Goal: Task Accomplishment & Management: Manage account settings

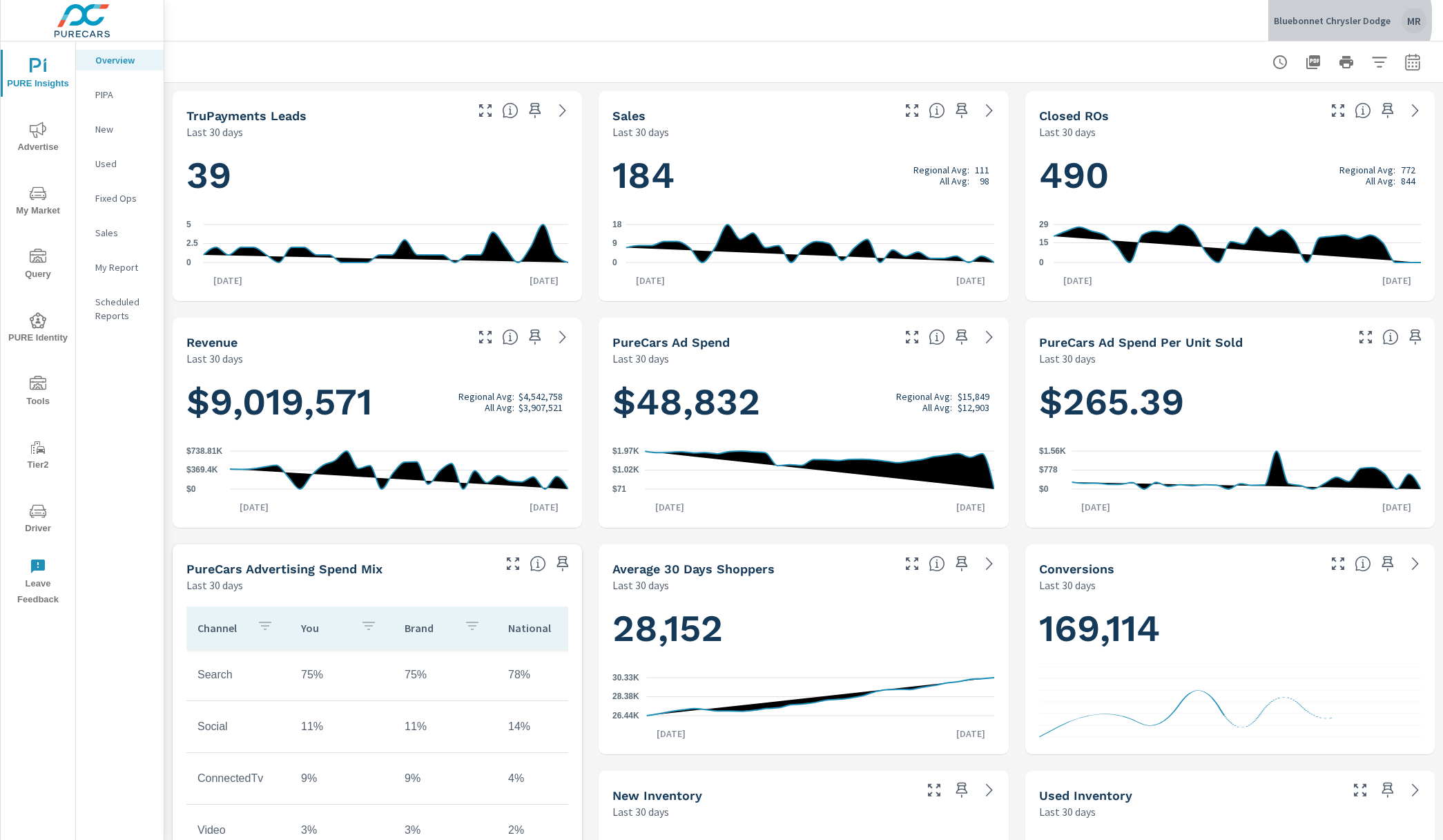
click at [1347, 19] on p "Bluebonnet Chrysler Dodge" at bounding box center [1332, 21] width 116 height 12
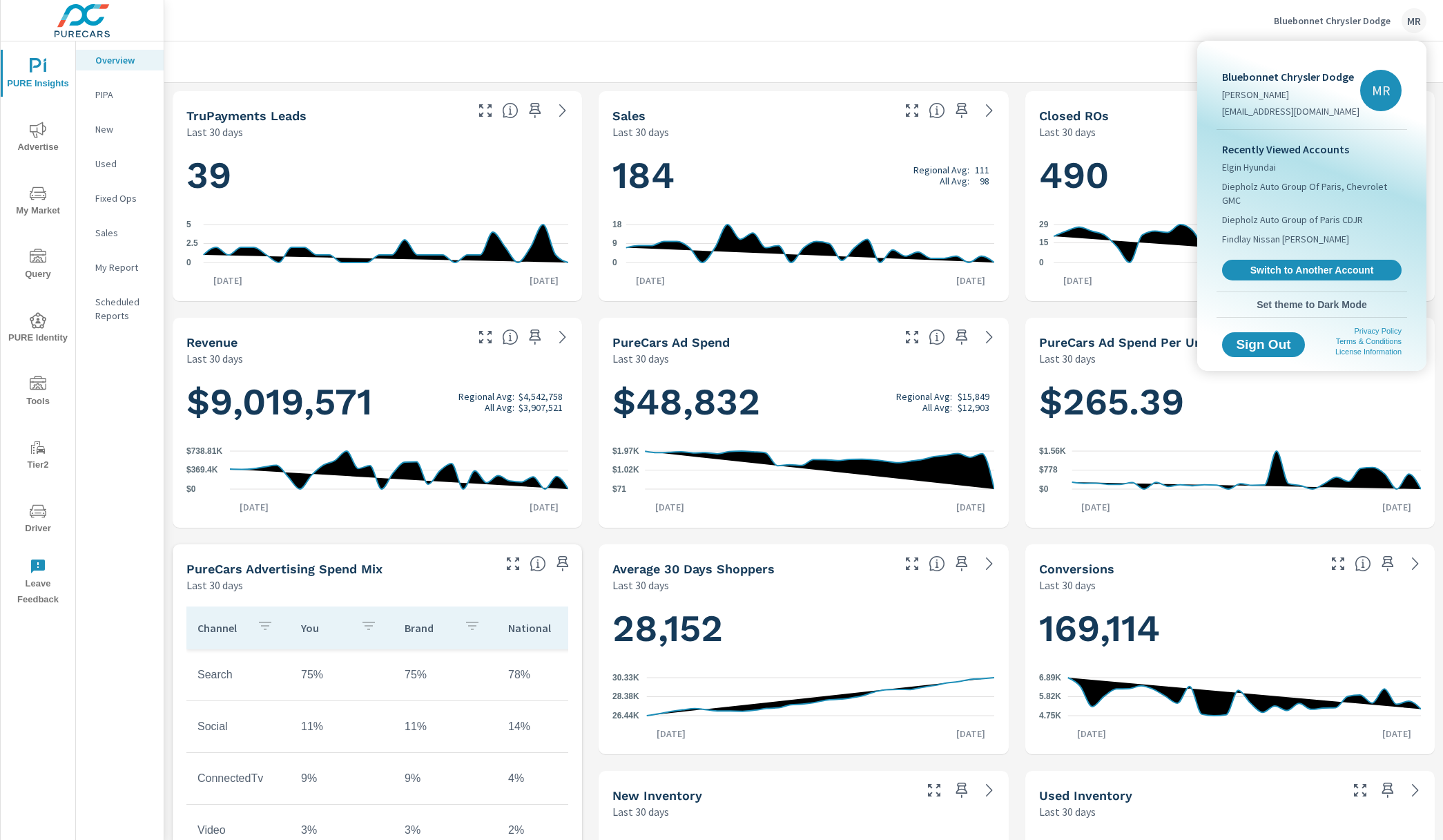
scroll to position [647, 0]
click at [1270, 271] on span "Switch to Another Account" at bounding box center [1311, 270] width 169 height 13
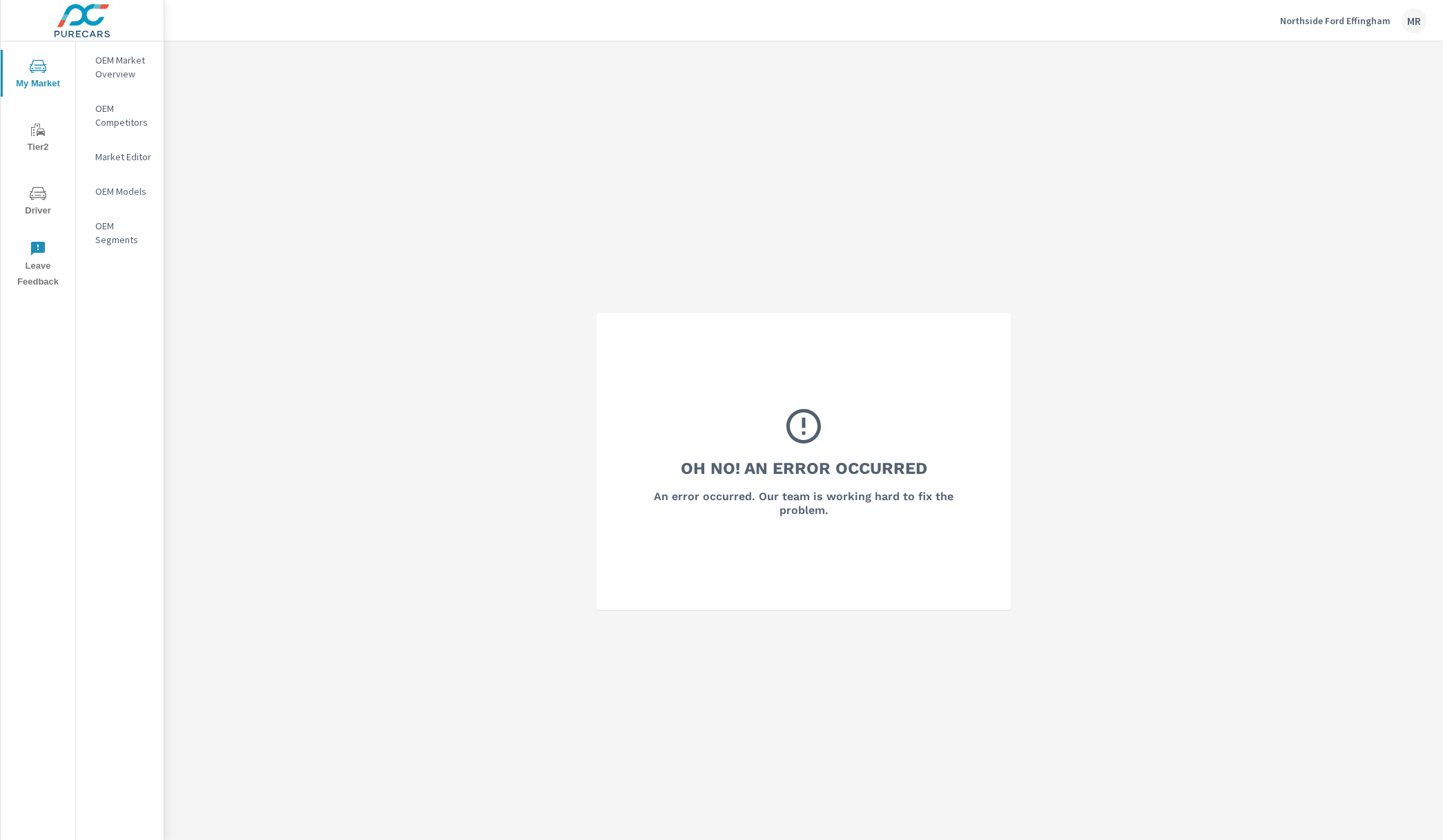
click at [1347, 22] on p "Northside Ford Effingham" at bounding box center [1335, 21] width 110 height 12
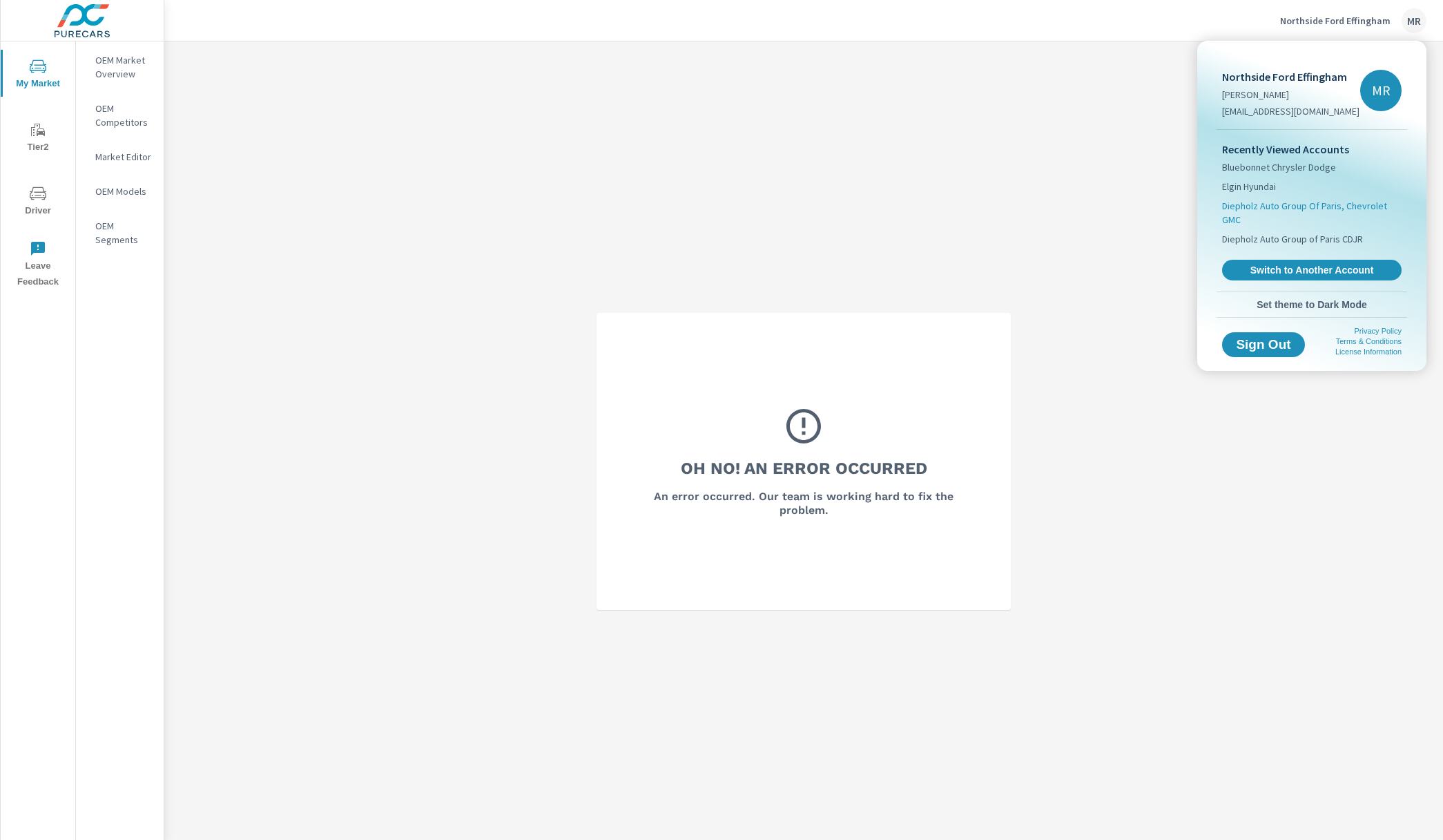
click at [1247, 213] on span "Diepholz Auto Group Of Paris, Chevrolet GMC" at bounding box center [1312, 213] width 179 height 28
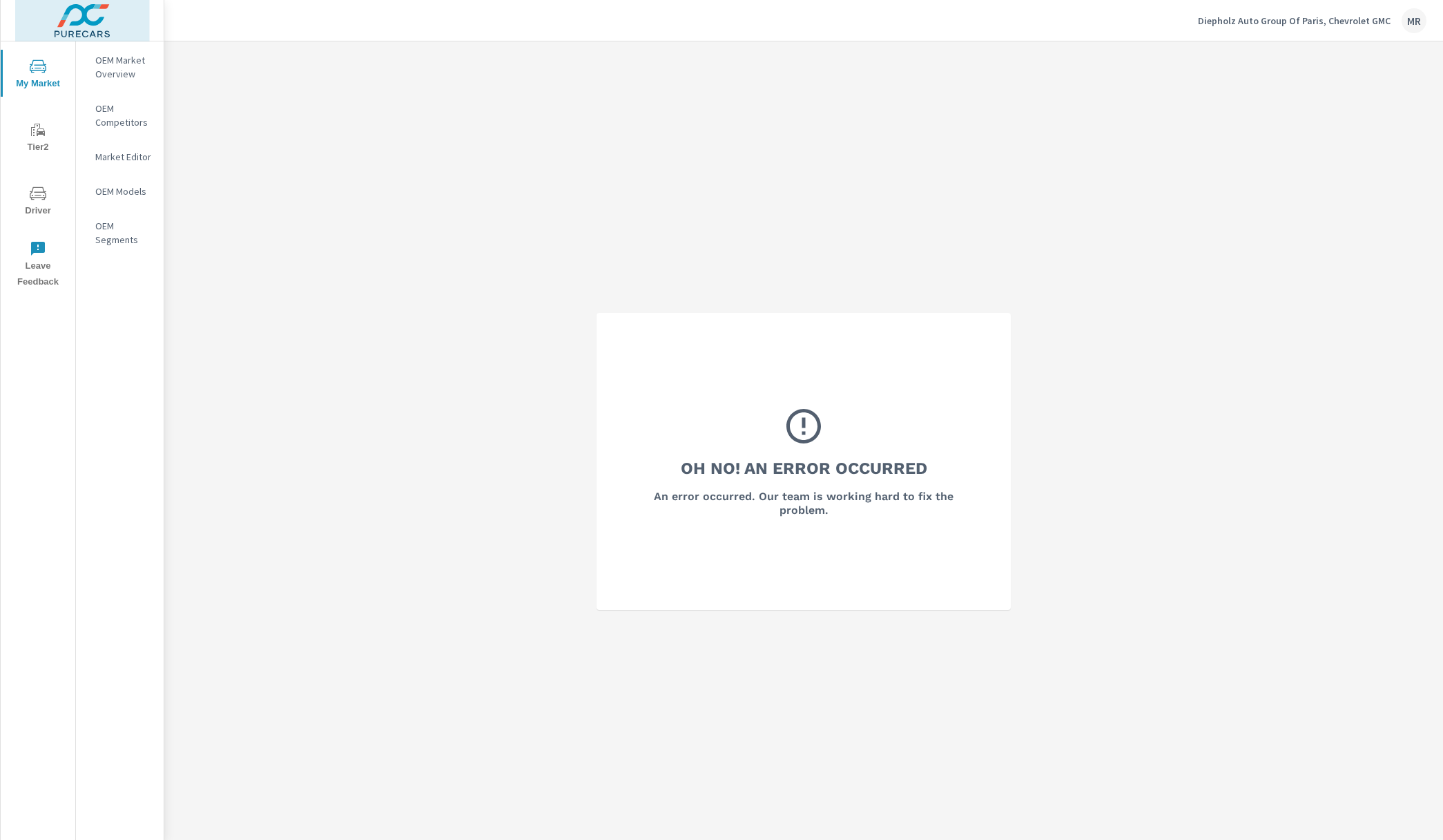
click at [90, 18] on img at bounding box center [83, 21] width 134 height 55
click at [136, 19] on span "PureCars" at bounding box center [145, 17] width 49 height 16
click at [19, 79] on span "My Market" at bounding box center [38, 74] width 66 height 34
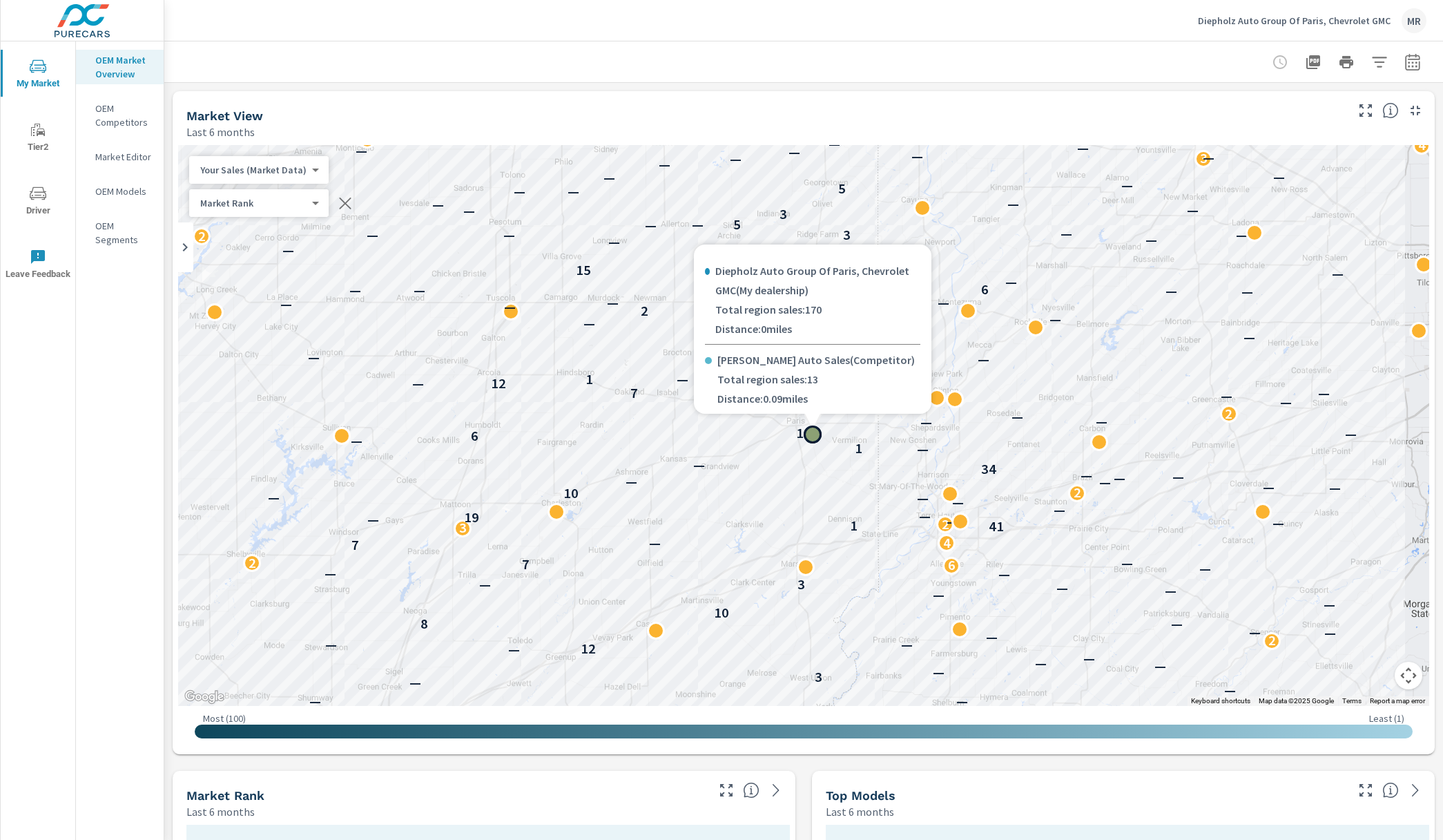
click at [1407, 61] on icon "button" at bounding box center [1412, 62] width 16 height 16
click at [1385, 58] on icon "button" at bounding box center [1379, 62] width 15 height 10
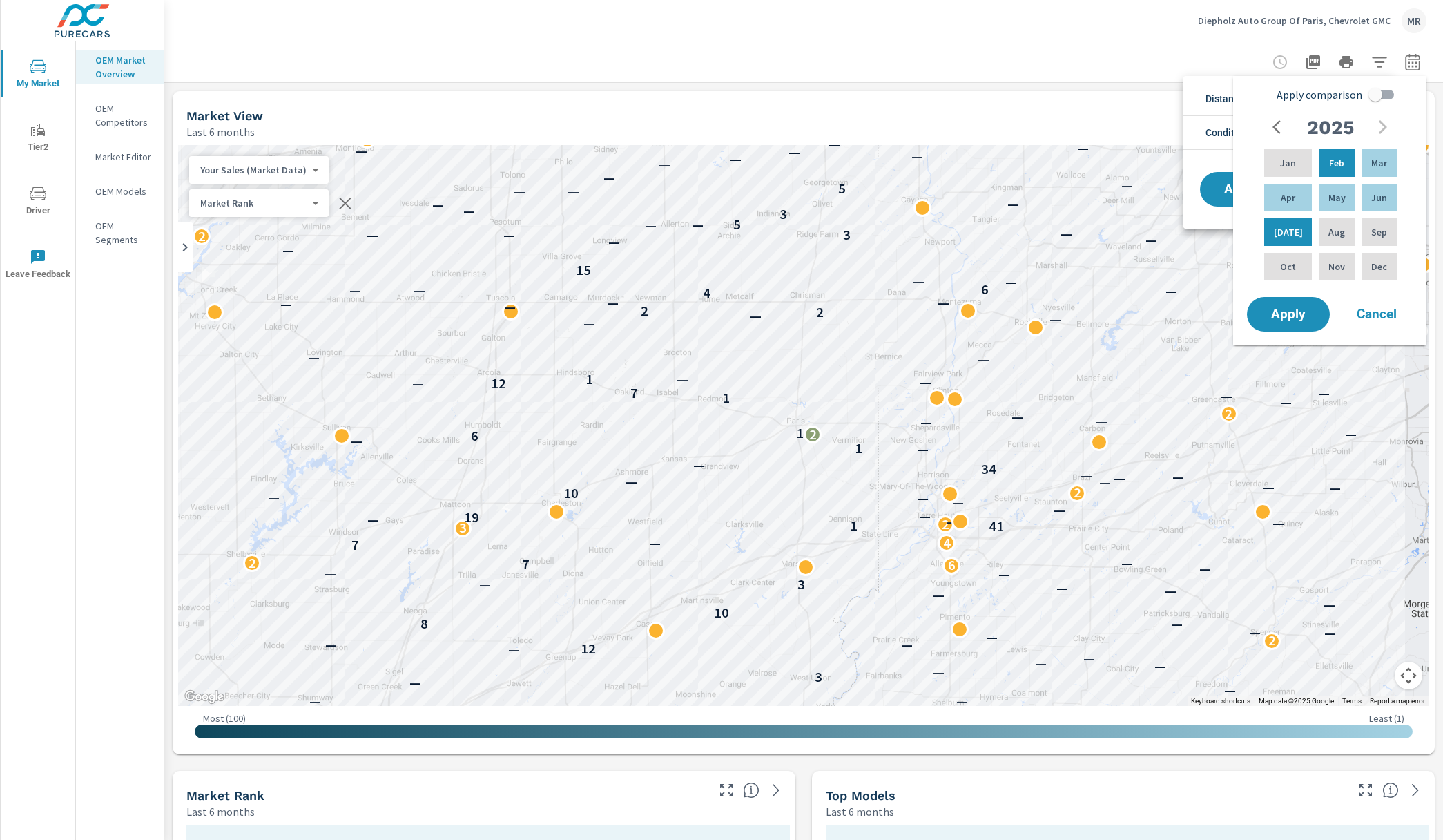
scroll to position [1, 0]
click at [1095, 59] on div at bounding box center [721, 420] width 1443 height 840
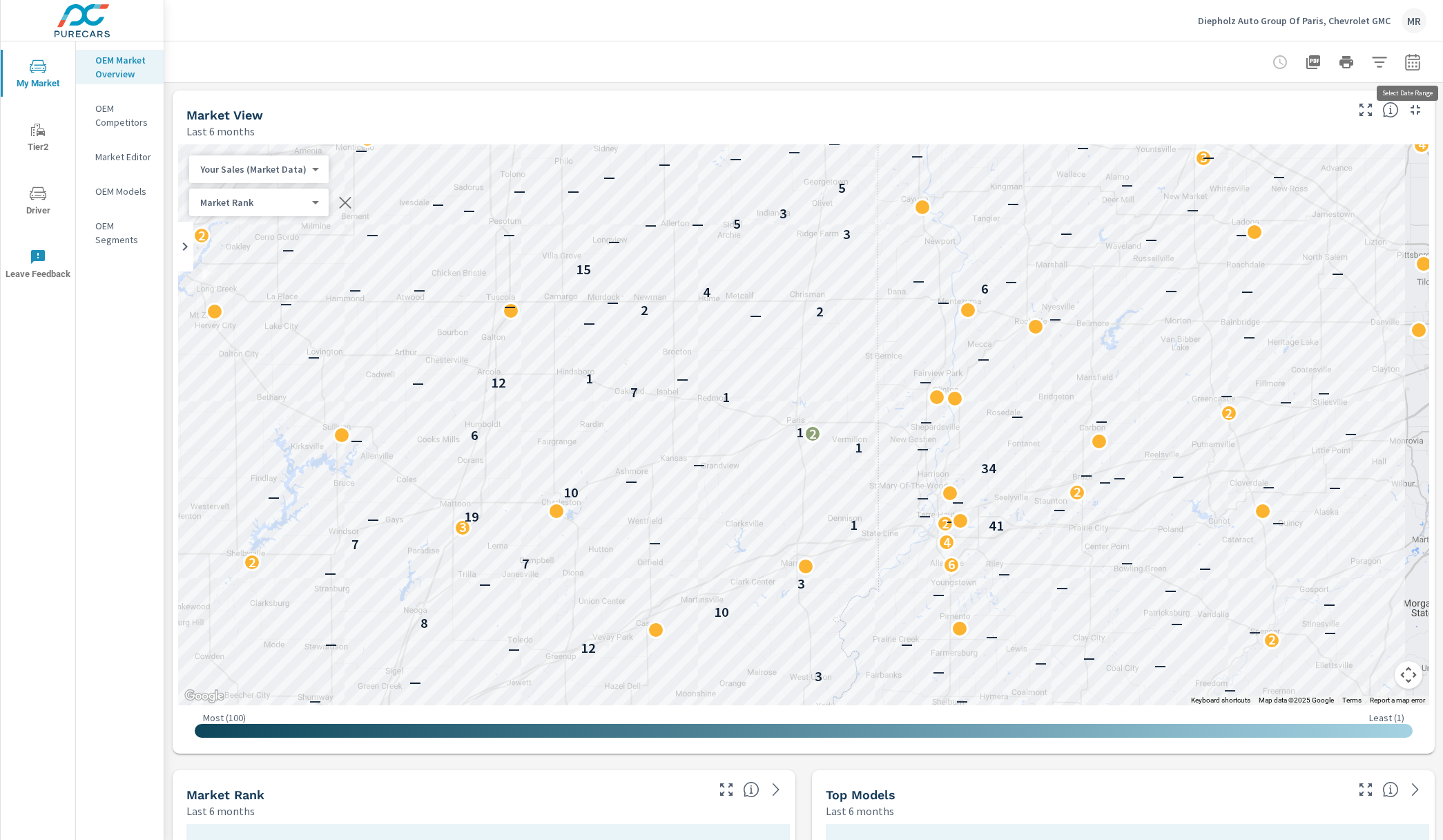
click at [1412, 65] on icon "button" at bounding box center [1412, 62] width 16 height 16
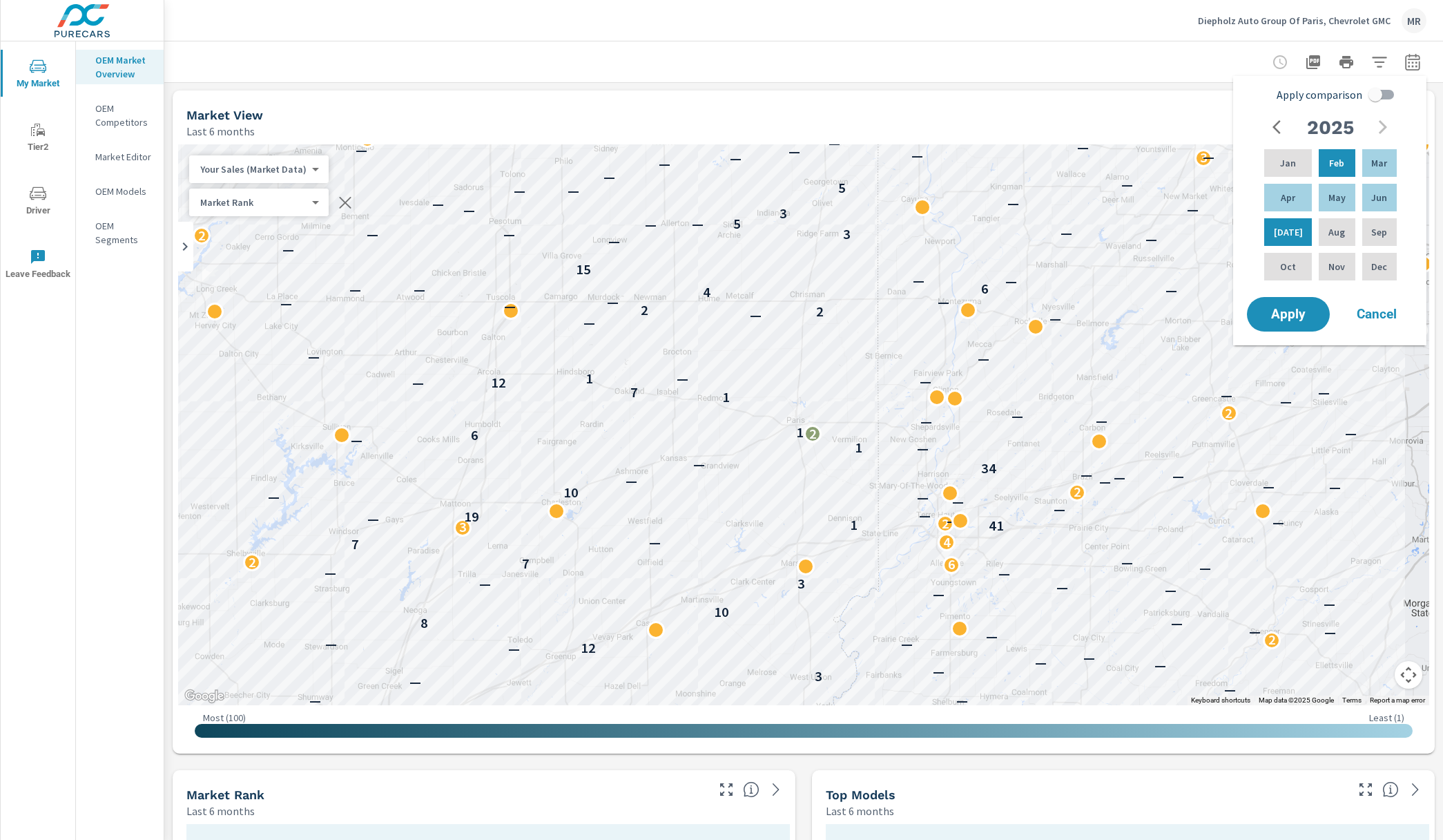
click at [1412, 65] on icon "button" at bounding box center [1412, 62] width 16 height 16
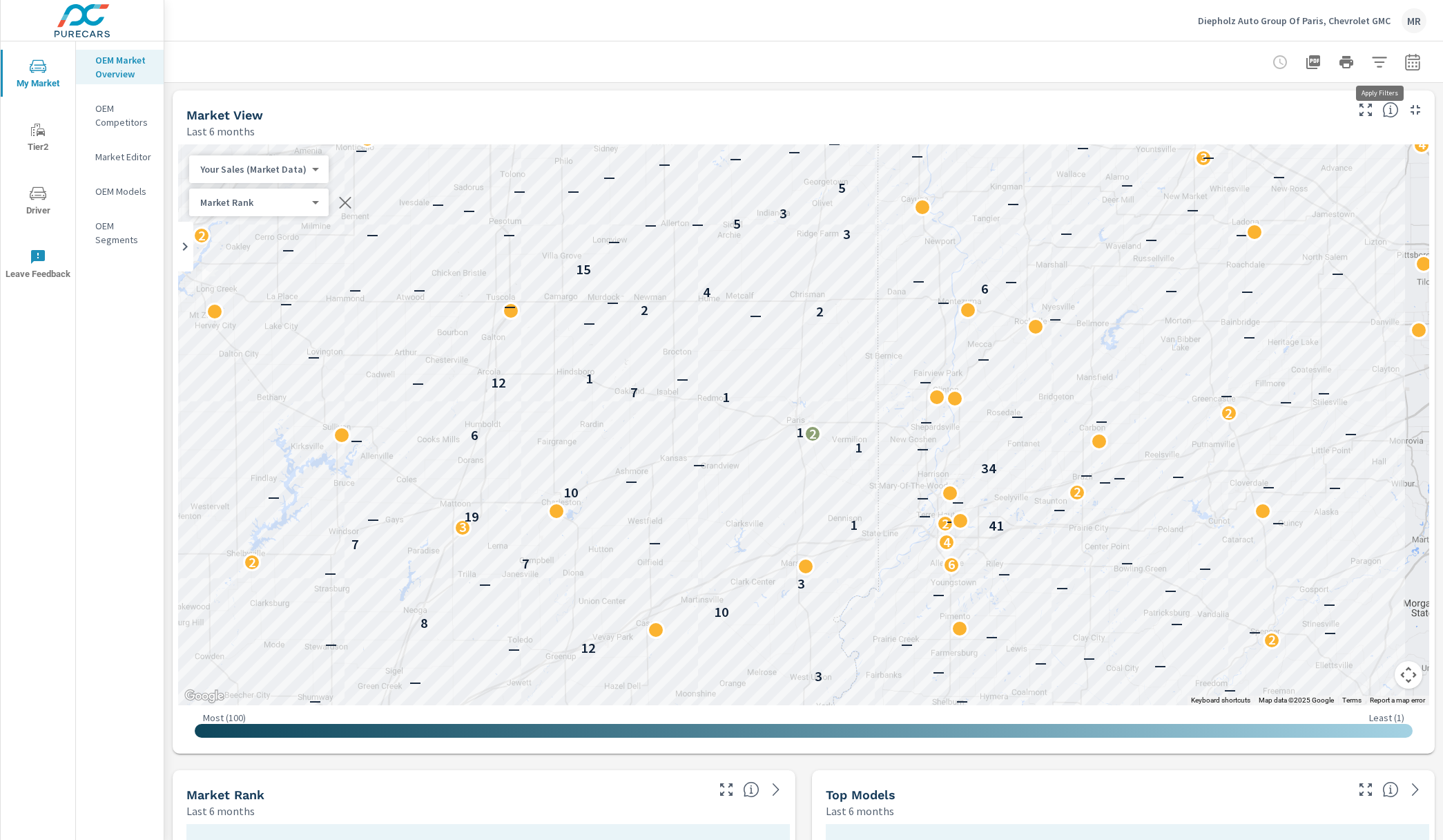
click at [1382, 62] on icon "button" at bounding box center [1379, 62] width 15 height 10
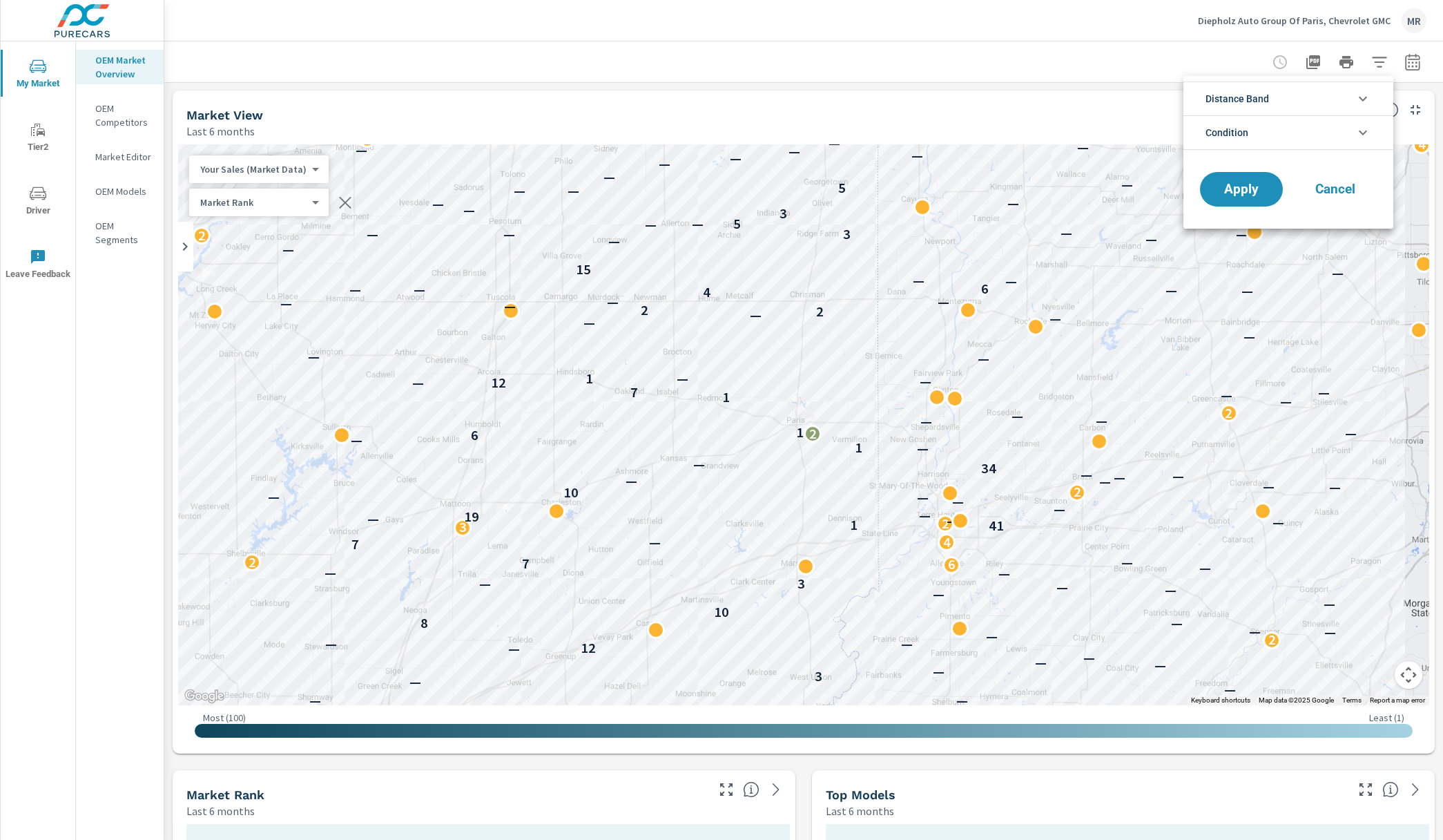
click at [1357, 134] on icon "filter options" at bounding box center [1362, 132] width 16 height 16
click at [1332, 224] on span "Cancel" at bounding box center [1335, 220] width 55 height 12
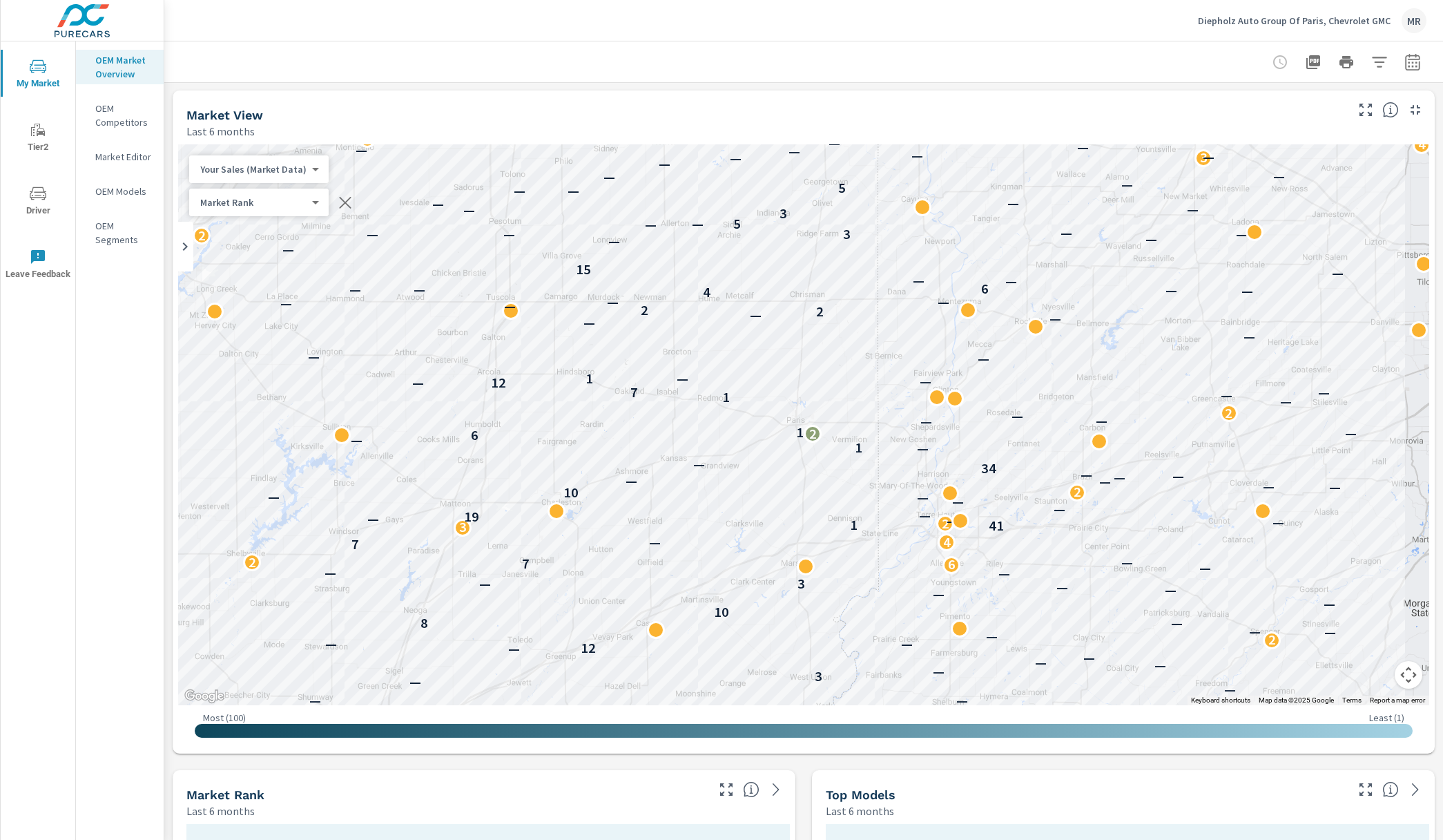
click at [1303, 19] on p "Diepholz Auto Group Of Paris, Chevrolet GMC" at bounding box center [1295, 21] width 193 height 12
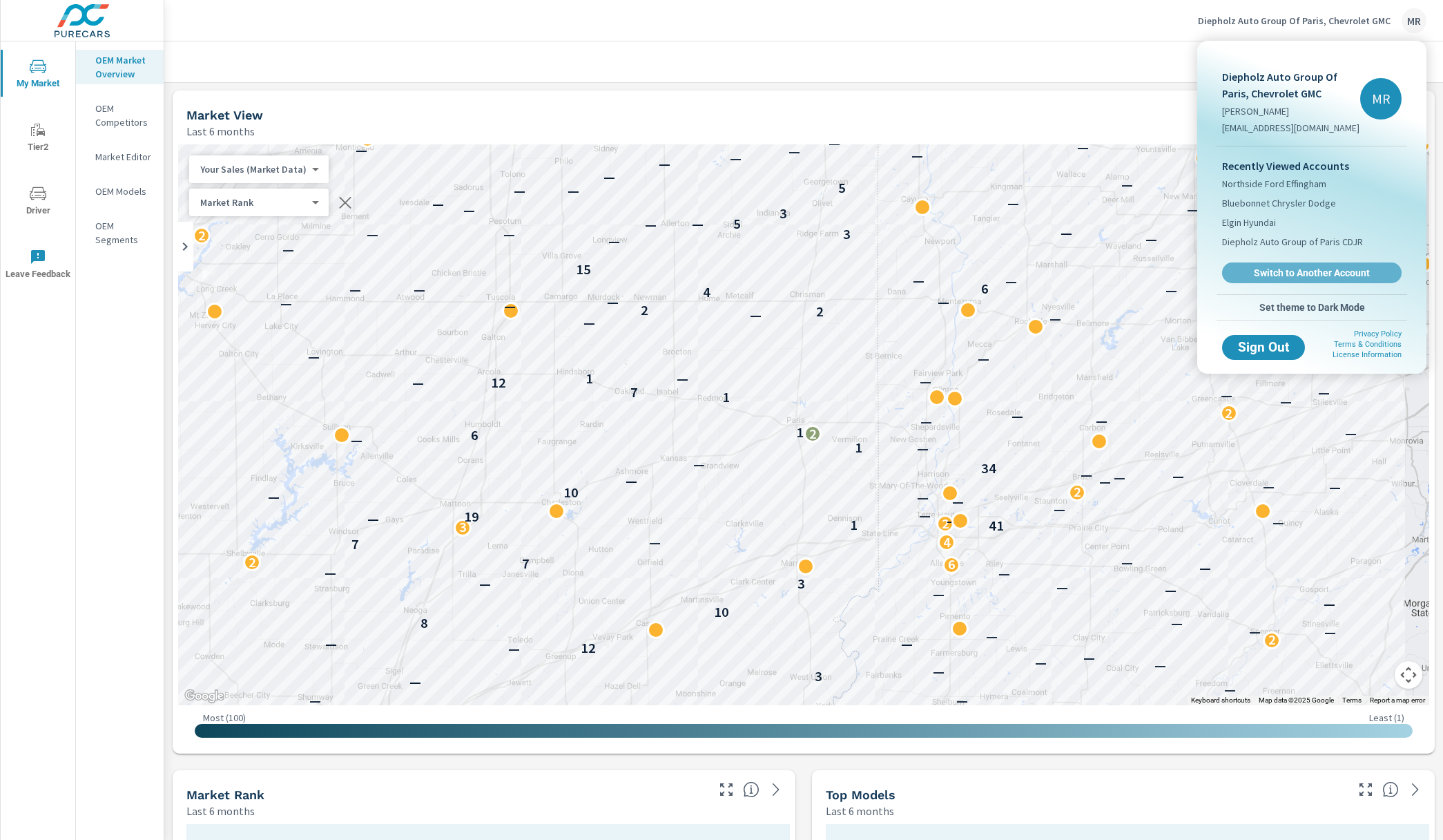
click at [1270, 264] on link "Switch to Another Account" at bounding box center [1312, 273] width 179 height 21
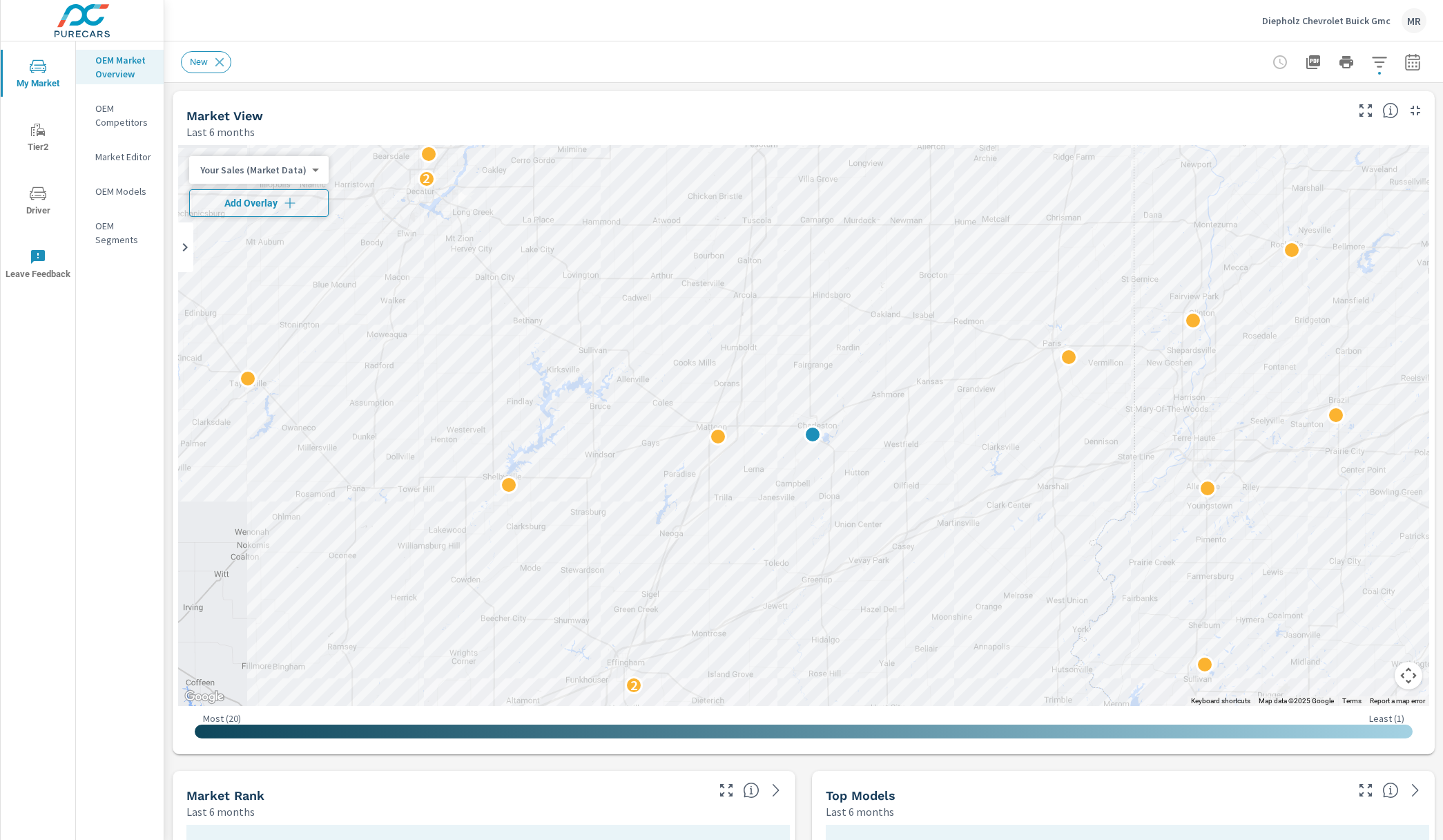
click at [300, 205] on span "Add Overlay" at bounding box center [258, 203] width 127 height 14
click at [1385, 54] on icon "button" at bounding box center [1379, 62] width 16 height 16
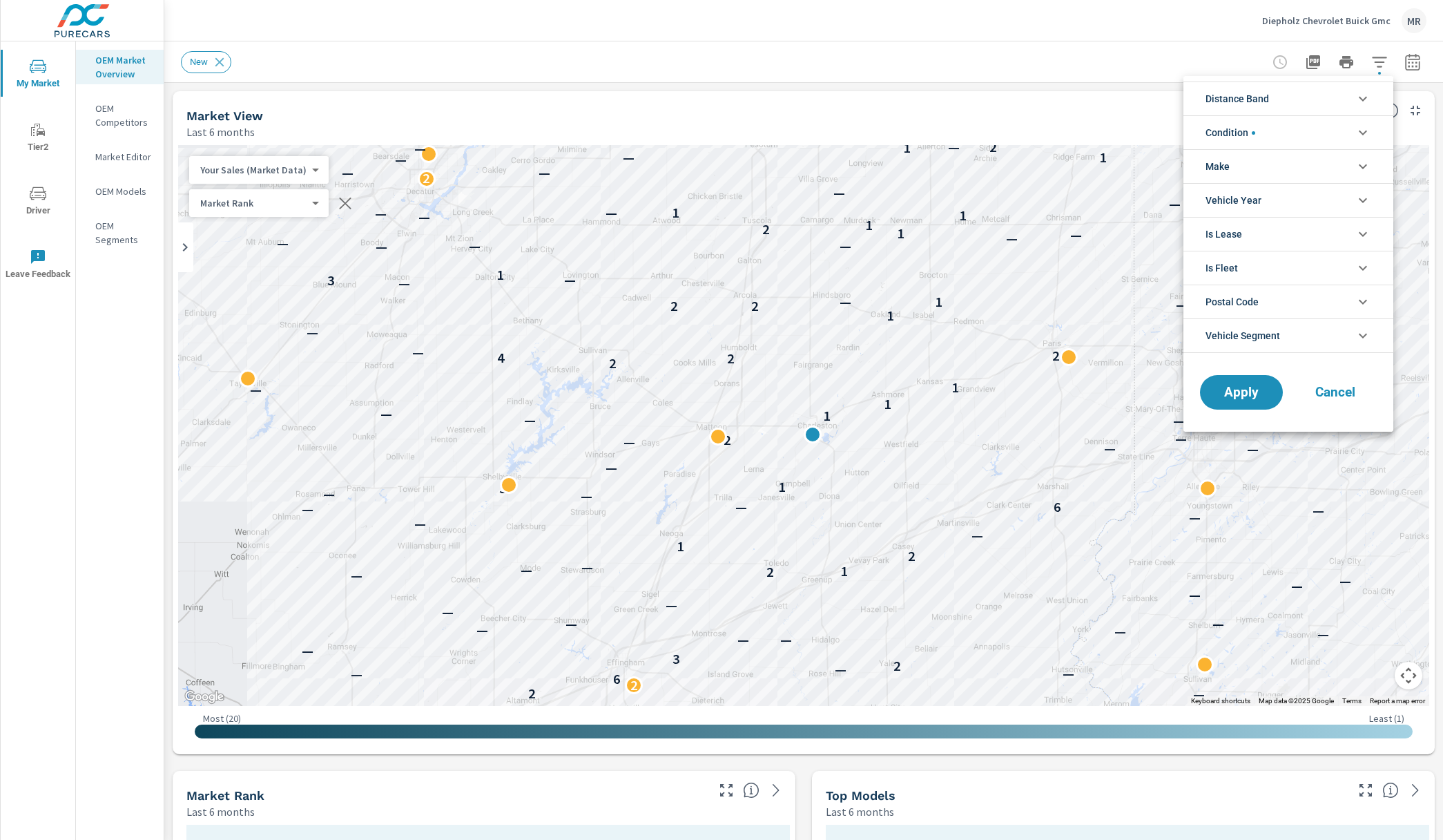
click at [1368, 164] on icon "filter options" at bounding box center [1362, 166] width 16 height 16
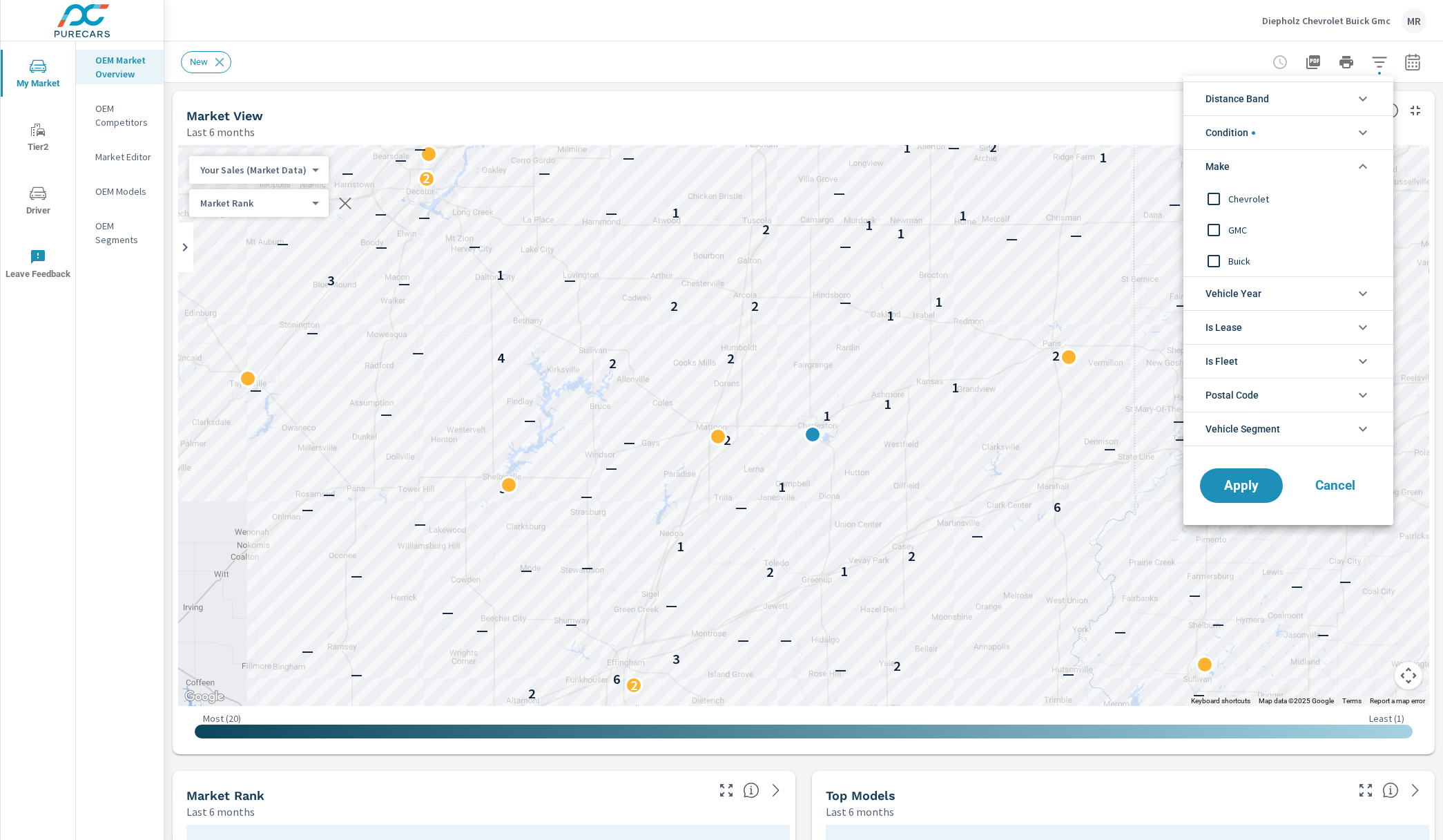
click at [1368, 164] on icon "filter options" at bounding box center [1362, 166] width 16 height 16
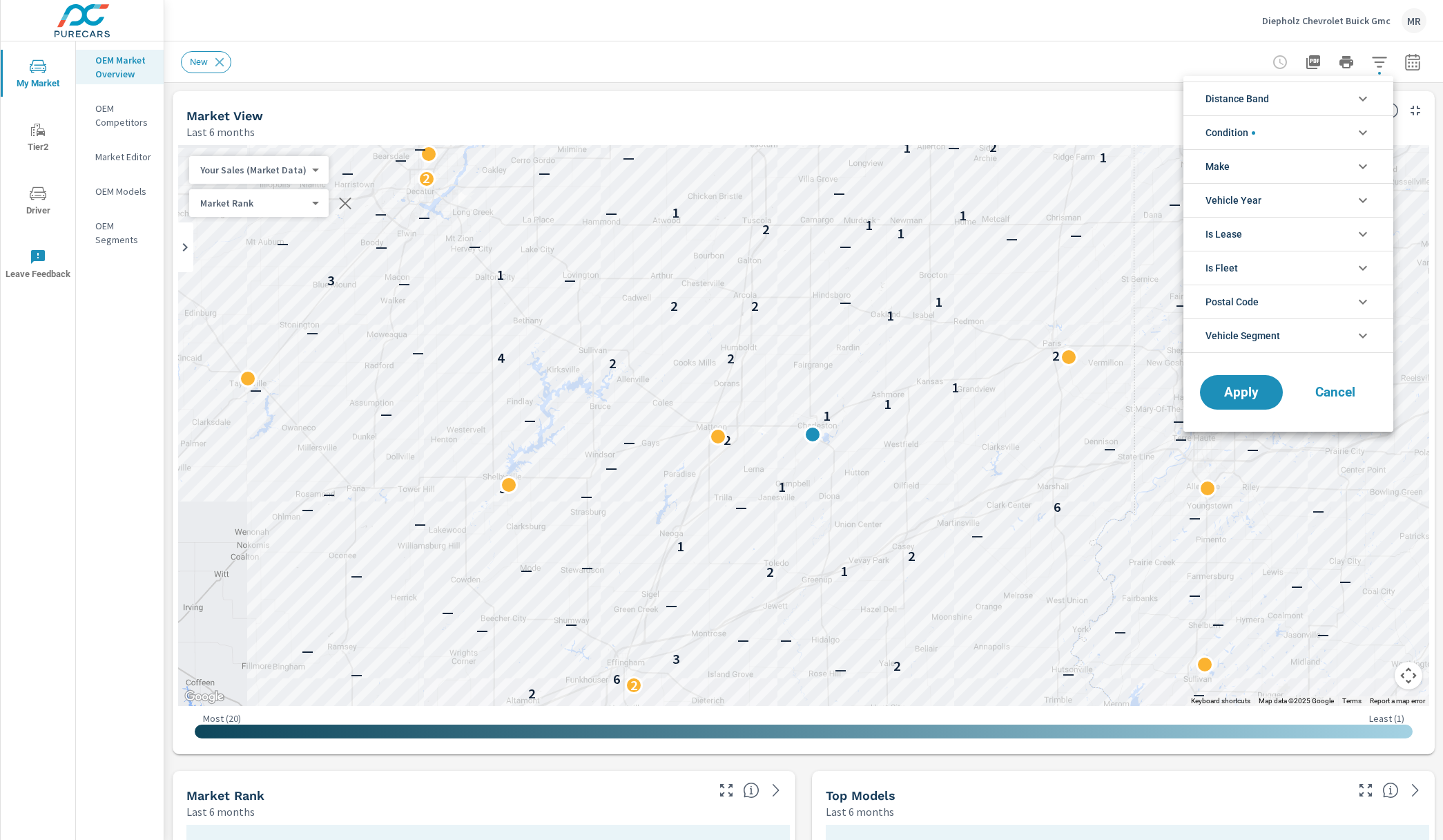
click at [946, 32] on div at bounding box center [721, 420] width 1443 height 840
